Goal: Navigation & Orientation: Find specific page/section

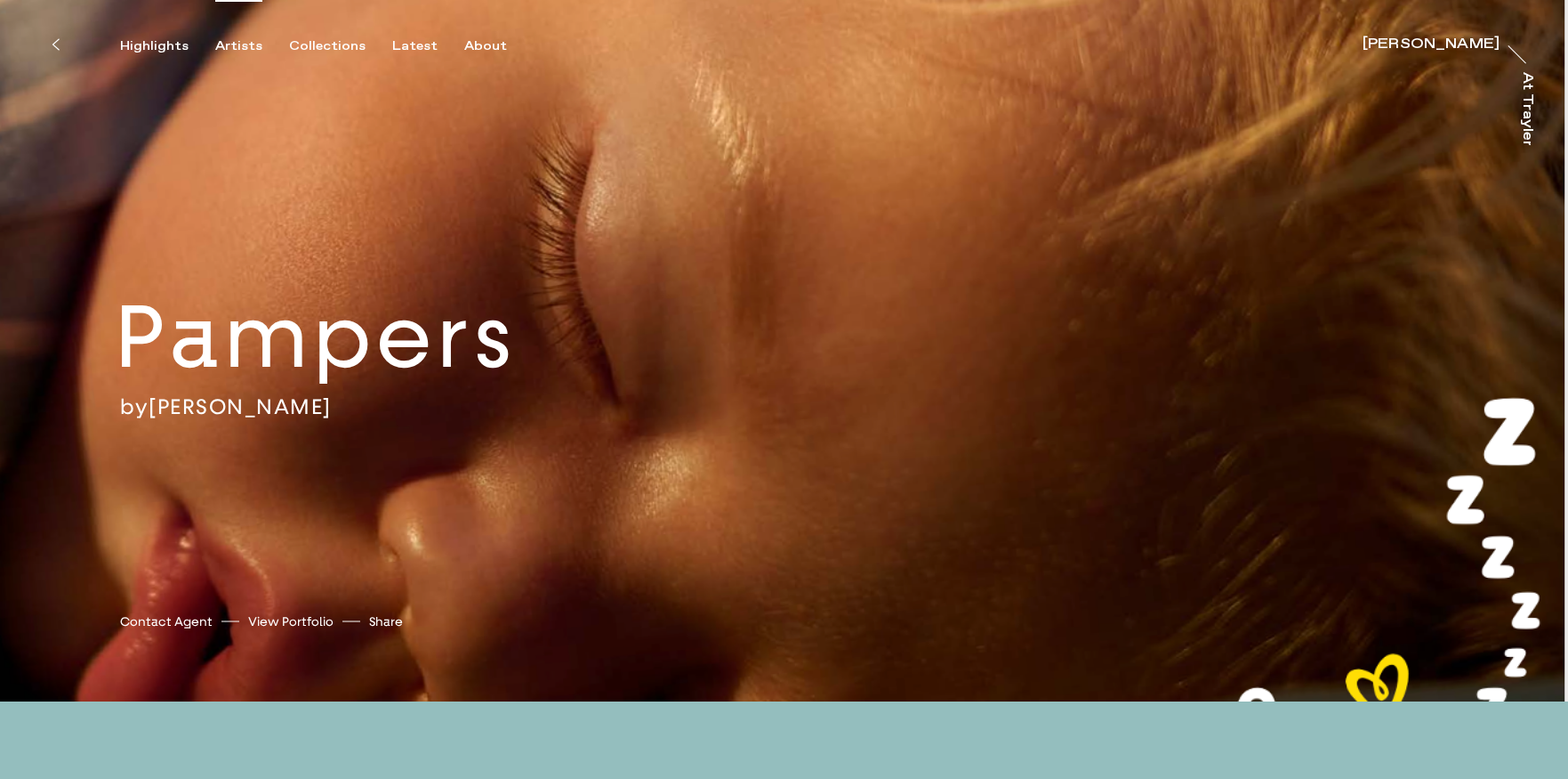
click at [240, 42] on div "Artists" at bounding box center [239, 46] width 47 height 16
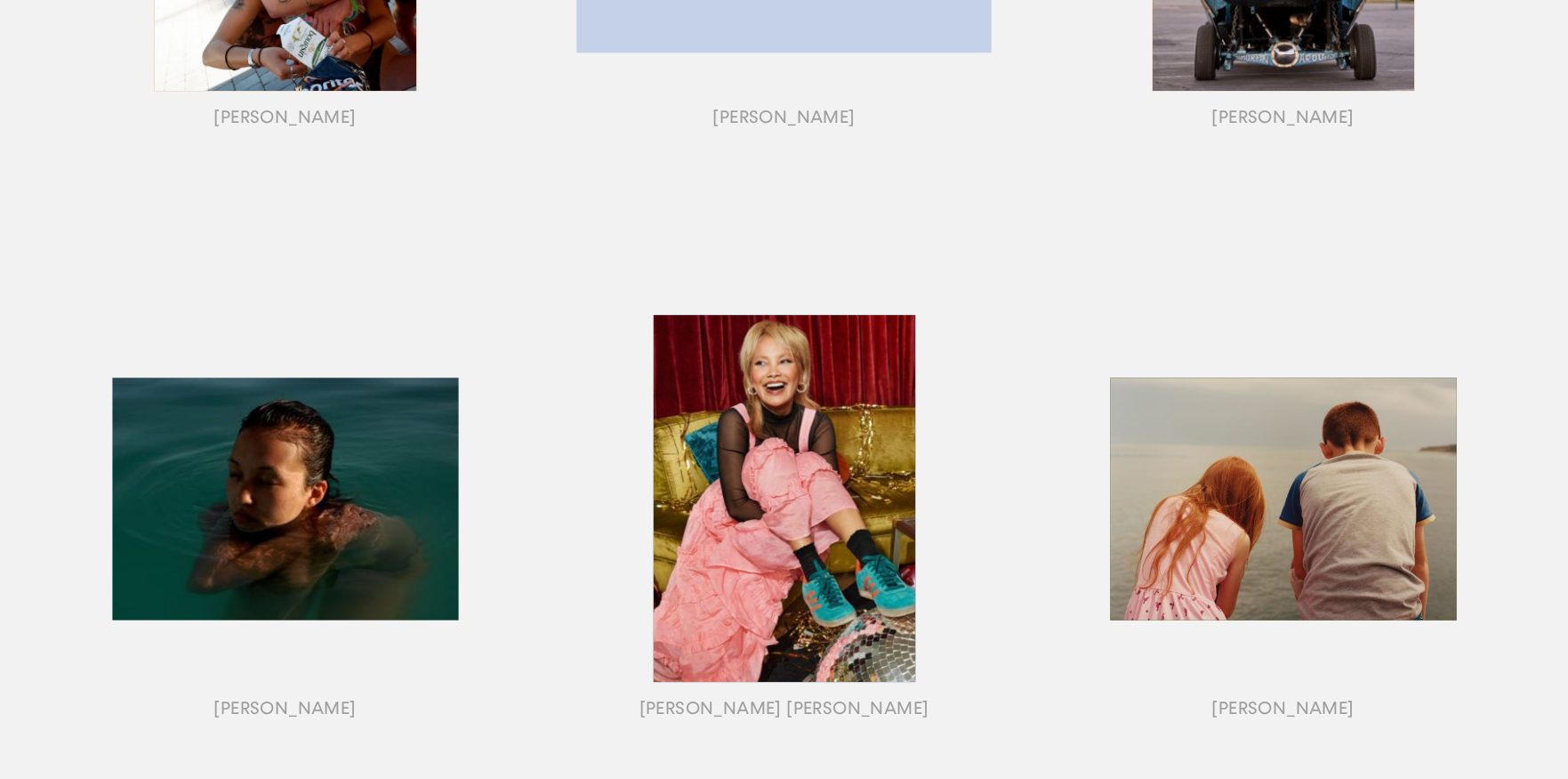
scroll to position [567, 0]
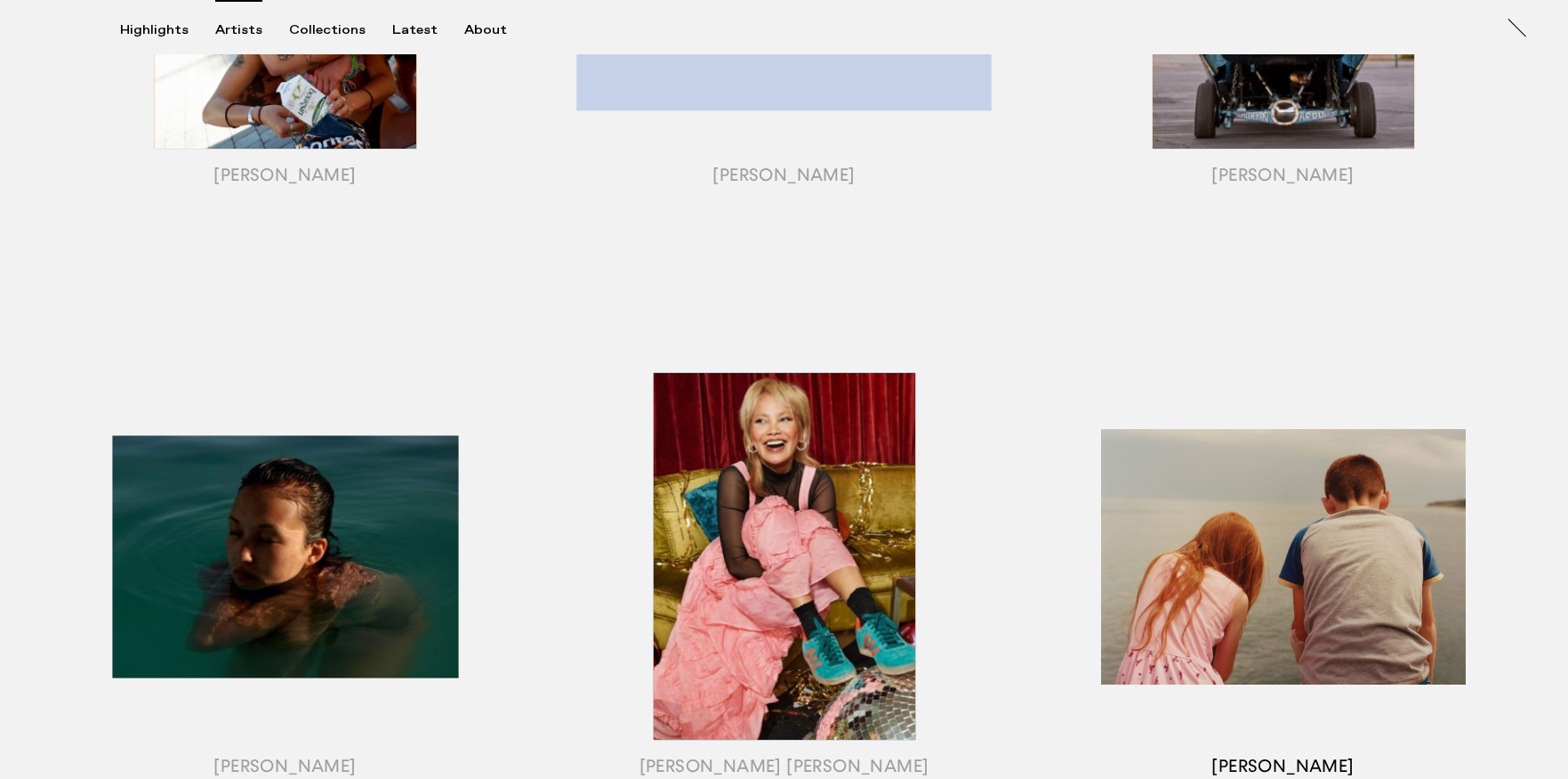
click at [1214, 636] on div "button" at bounding box center [1283, 579] width 499 height 556
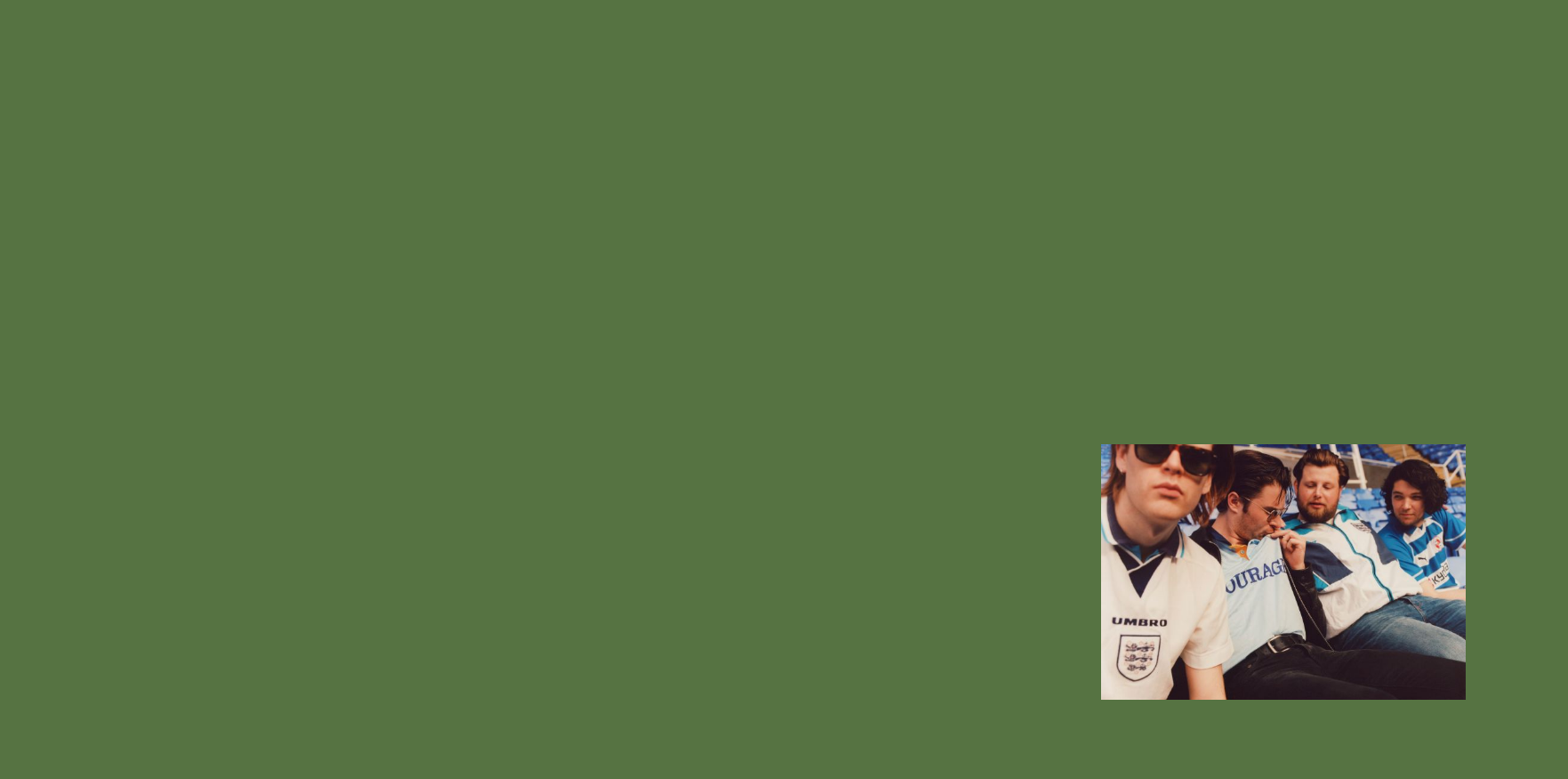
click at [1355, 590] on div "button" at bounding box center [1283, 579] width 499 height 556
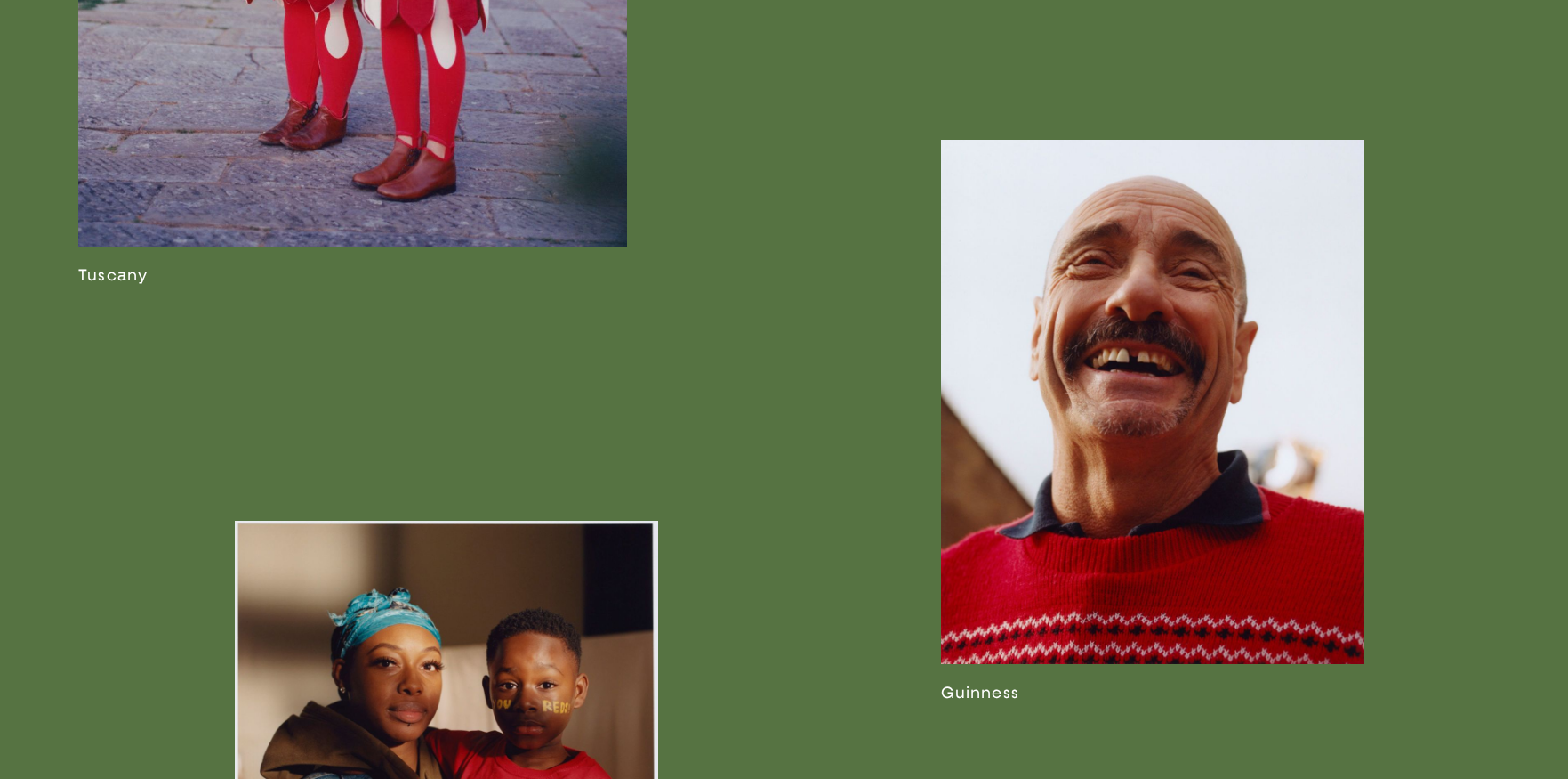
scroll to position [3091, 0]
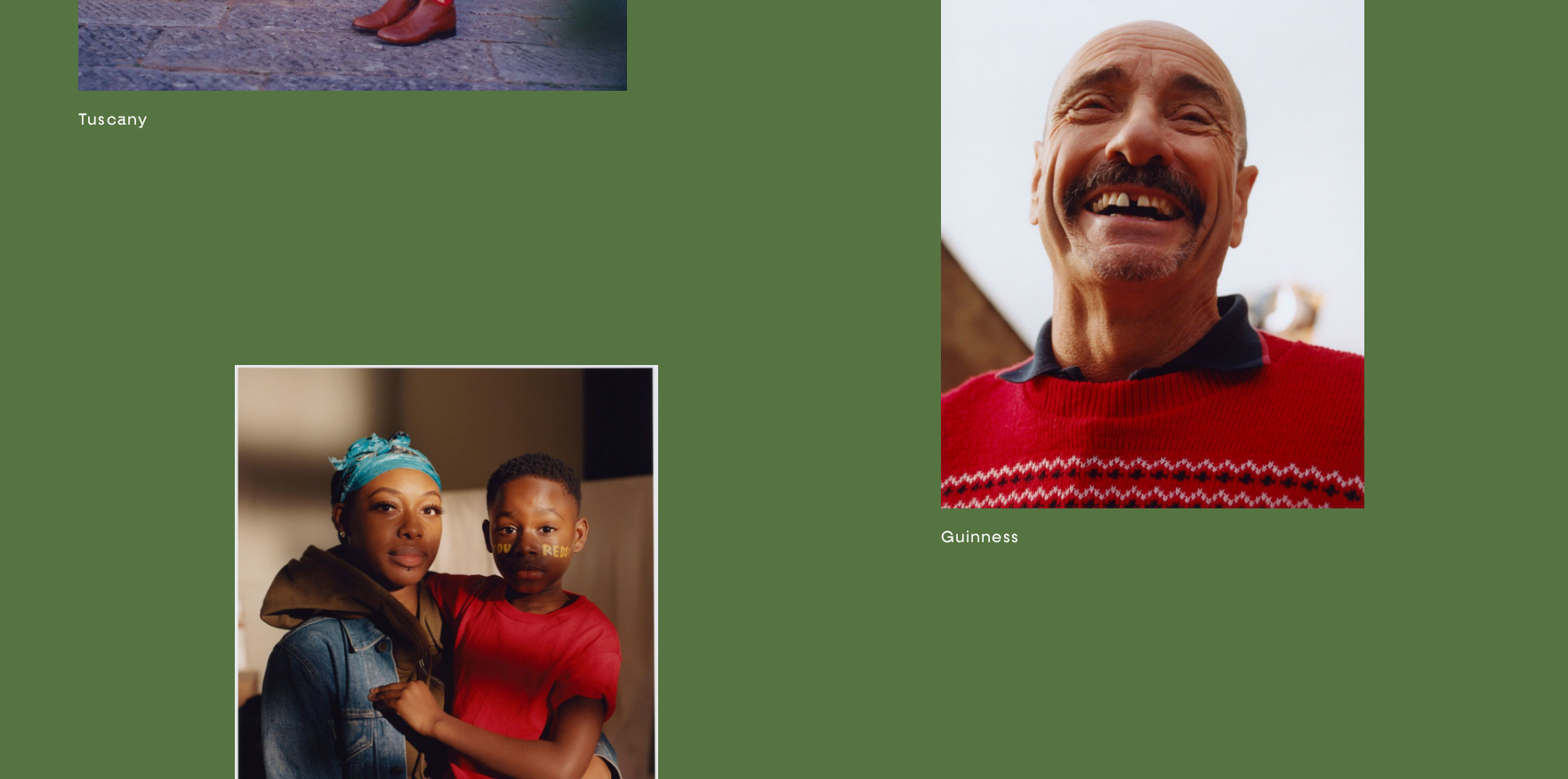
click at [1091, 348] on link at bounding box center [1152, 265] width 423 height 563
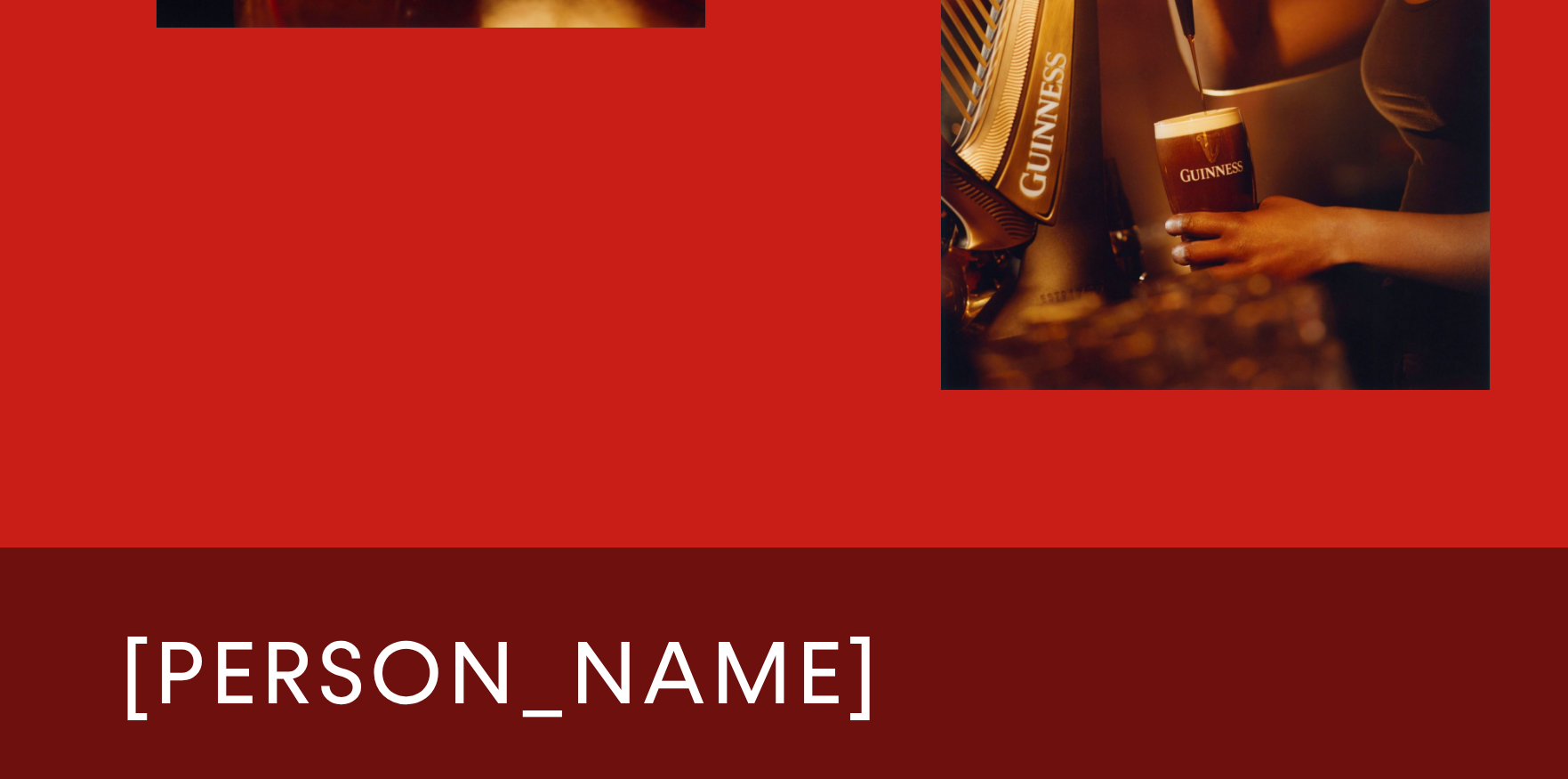
scroll to position [3268, 0]
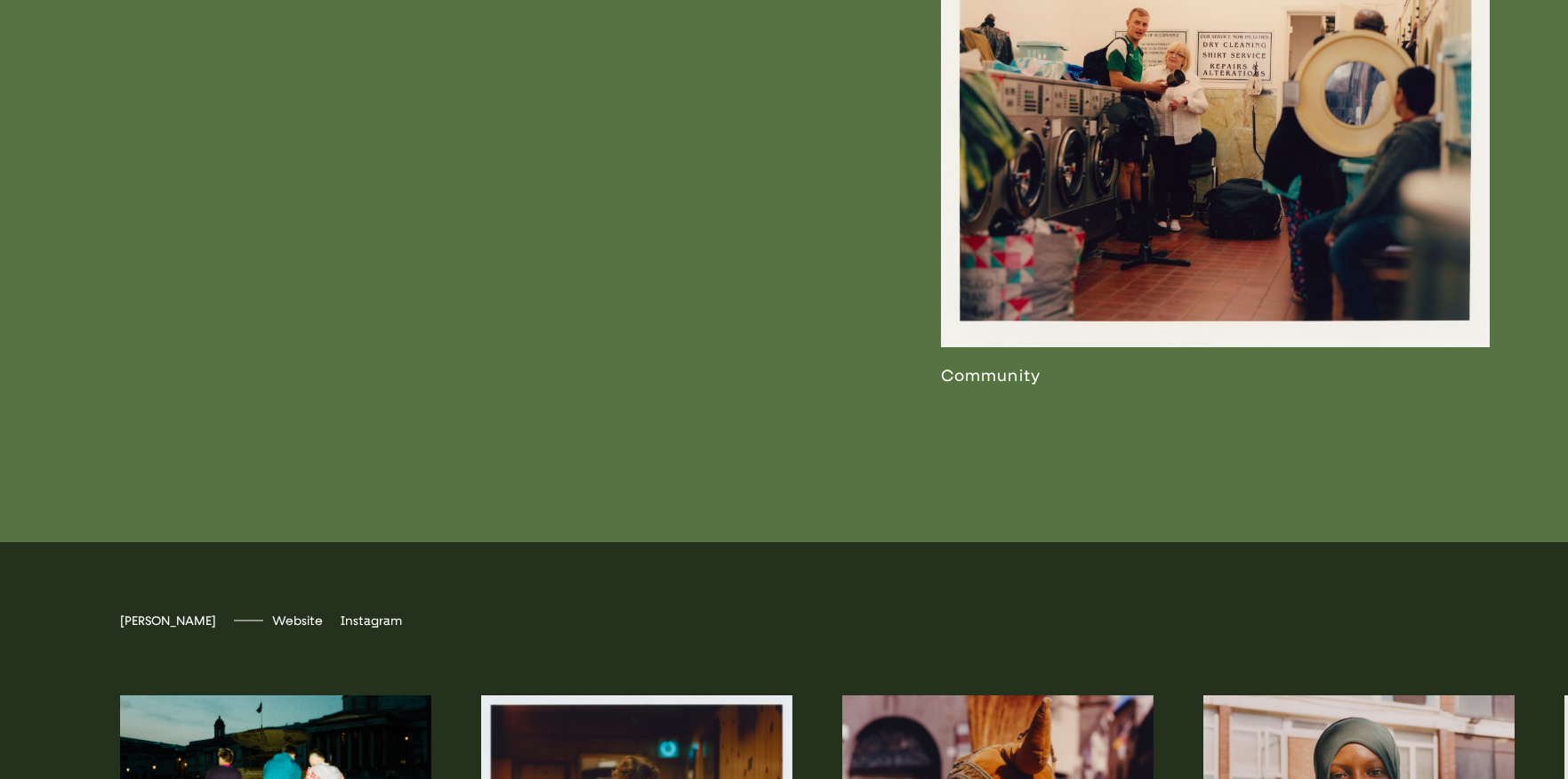
scroll to position [4622, 0]
